Goal: Task Accomplishment & Management: Complete application form

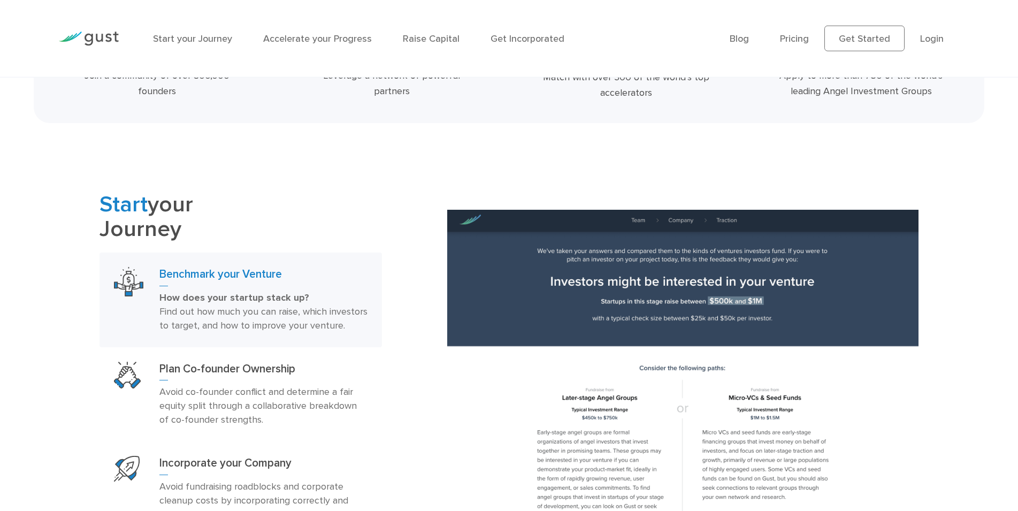
scroll to position [571, 0]
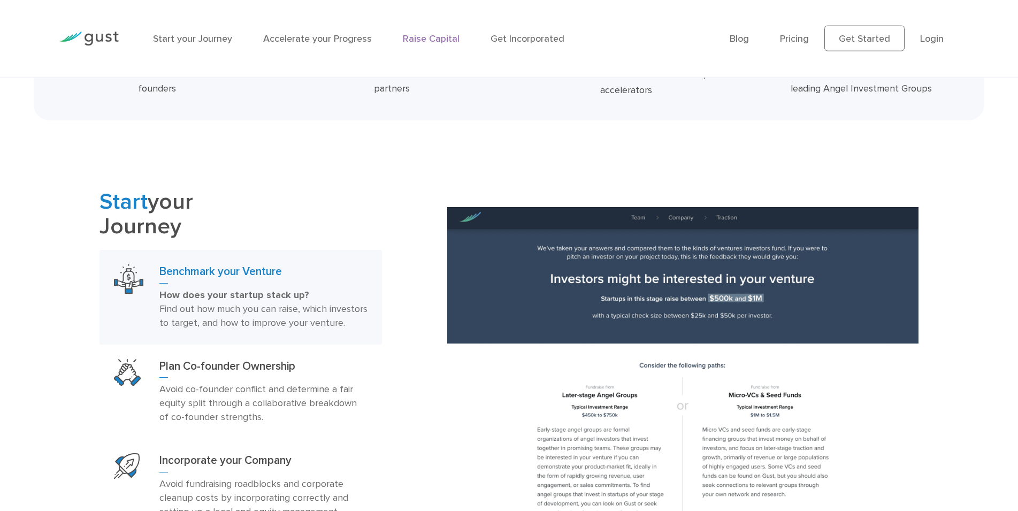
click at [440, 41] on link "Raise Capital" at bounding box center [431, 38] width 57 height 11
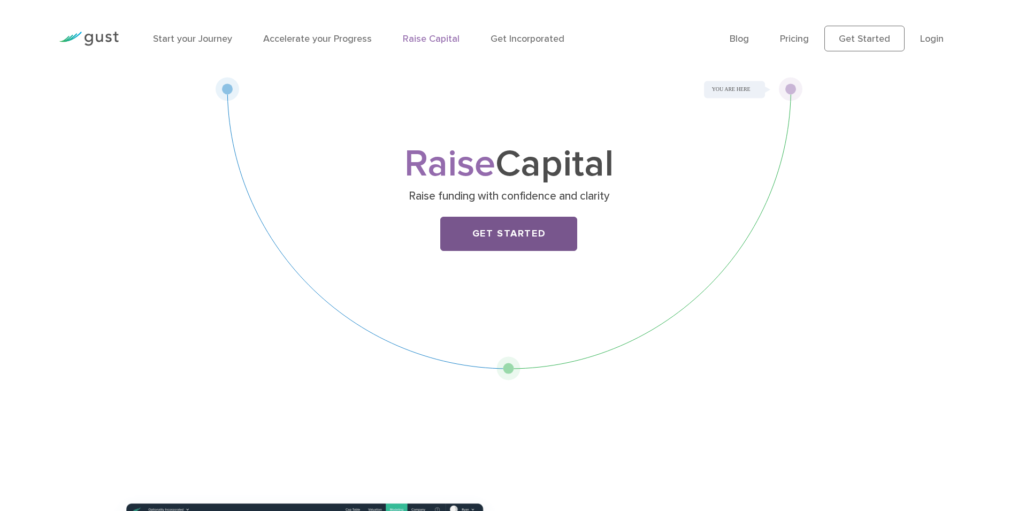
click at [501, 231] on link "Get Started" at bounding box center [508, 234] width 137 height 34
click at [486, 241] on link "Get Started" at bounding box center [508, 234] width 137 height 34
